Goal: Transaction & Acquisition: Book appointment/travel/reservation

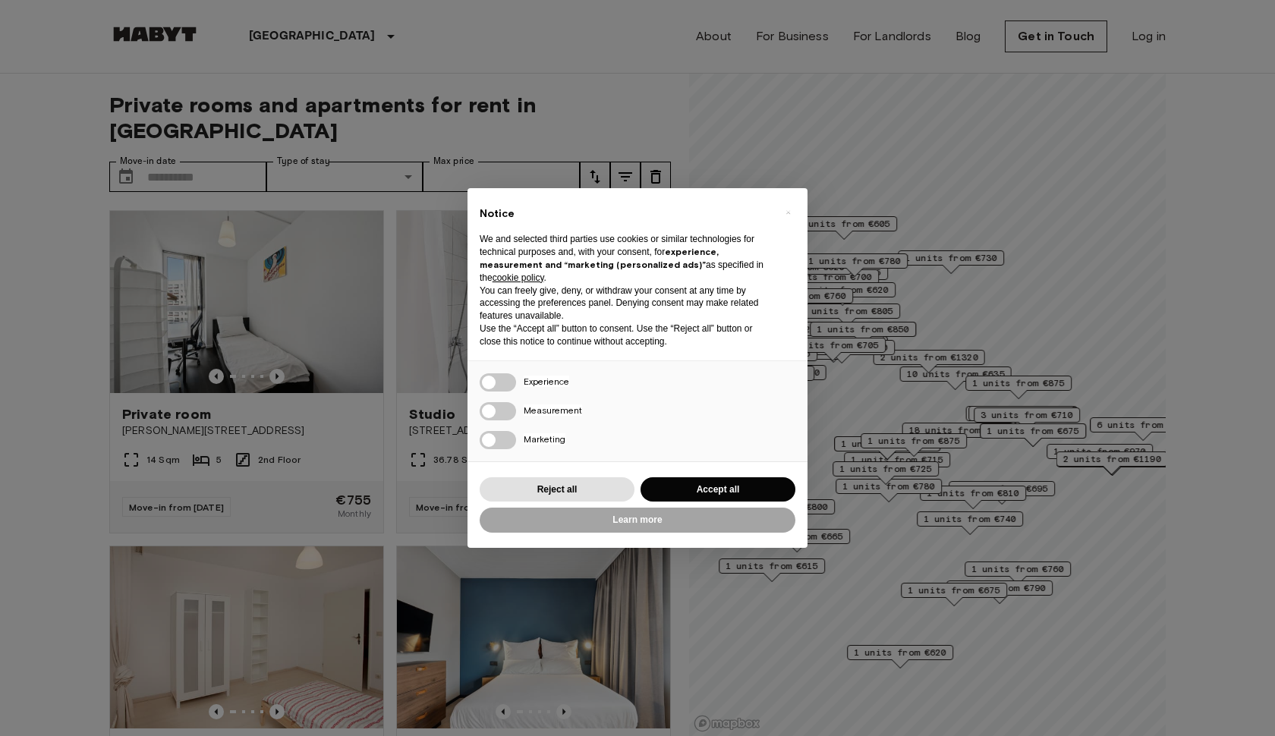
click at [696, 490] on button "Accept all" at bounding box center [718, 489] width 155 height 25
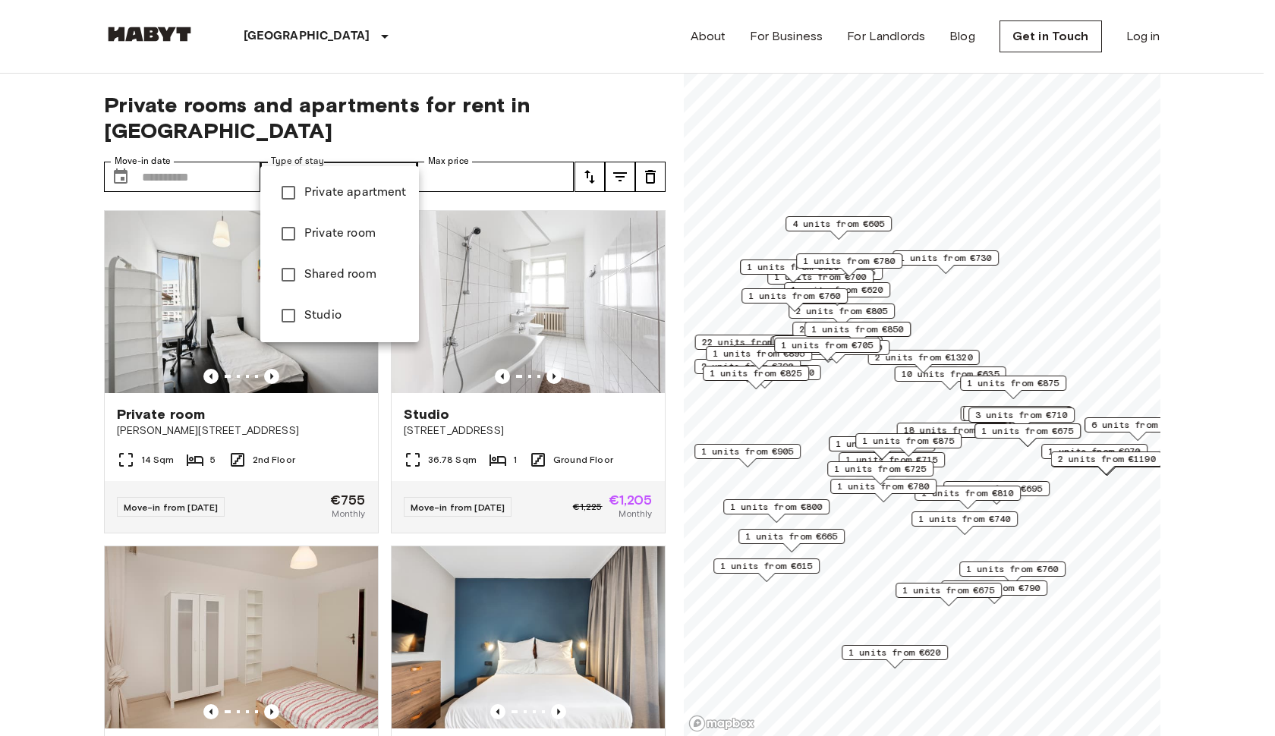
click at [491, 178] on div at bounding box center [637, 368] width 1275 height 736
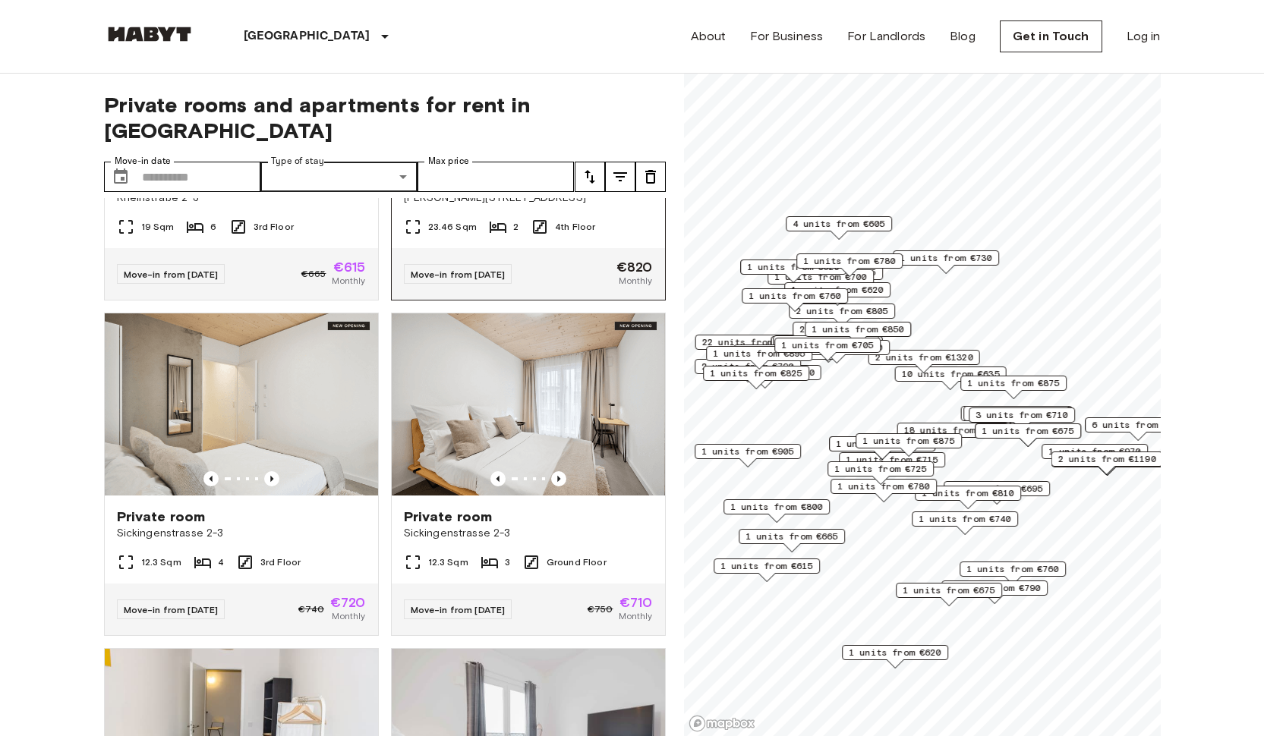
scroll to position [1281, 0]
